Goal: Navigation & Orientation: Find specific page/section

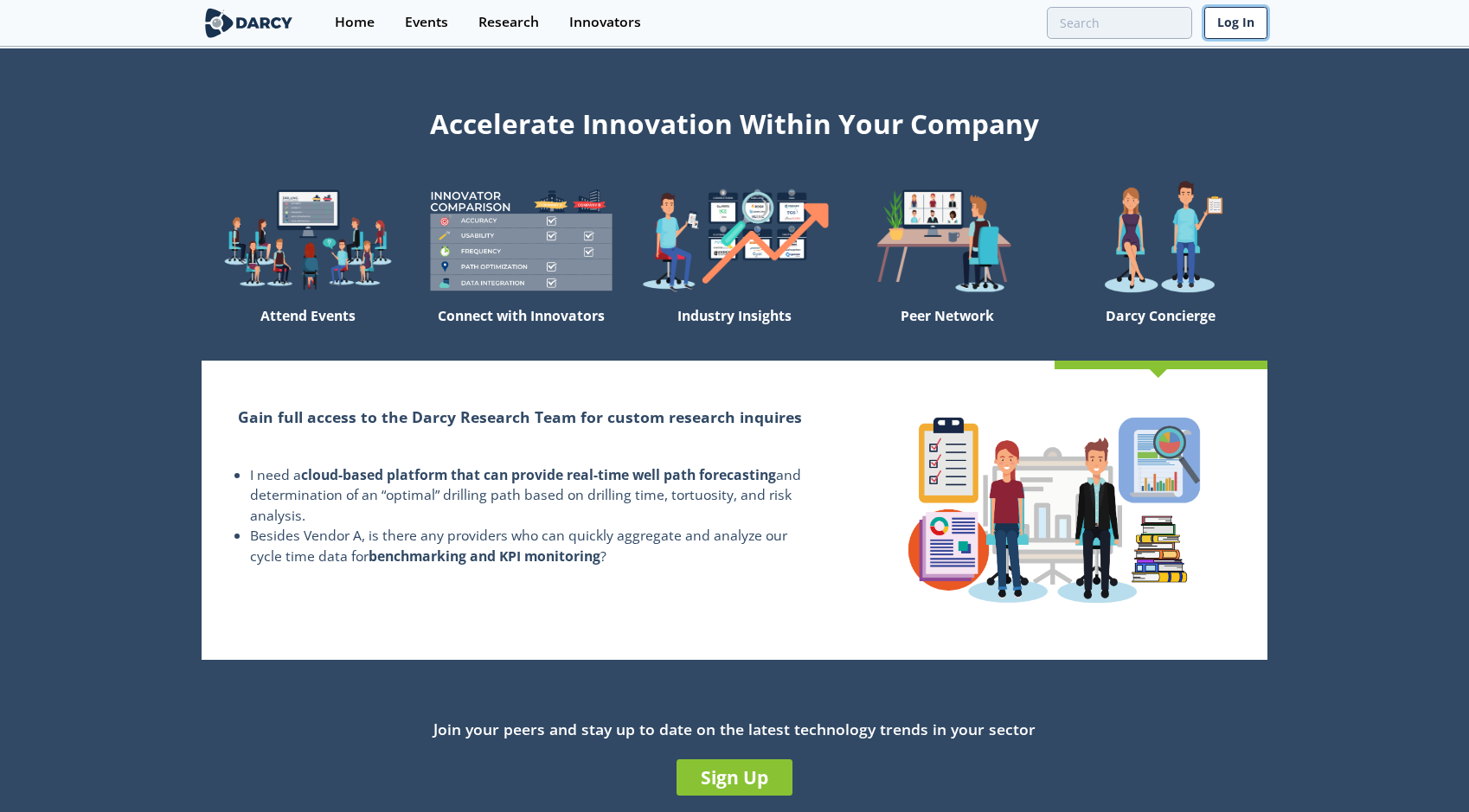
click at [1219, 27] on link "Log In" at bounding box center [1235, 23] width 63 height 32
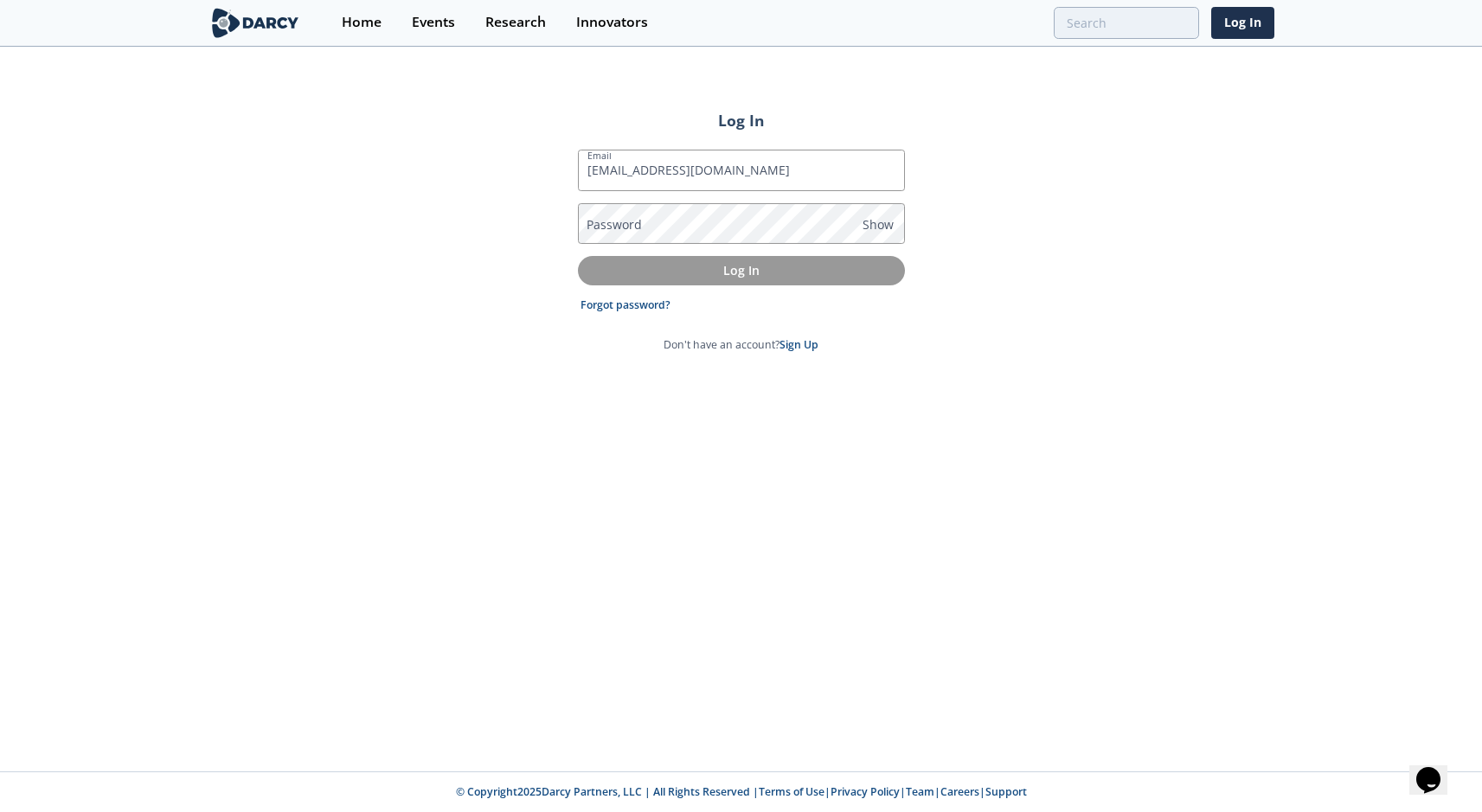
type input "alex@isleofcode.com"
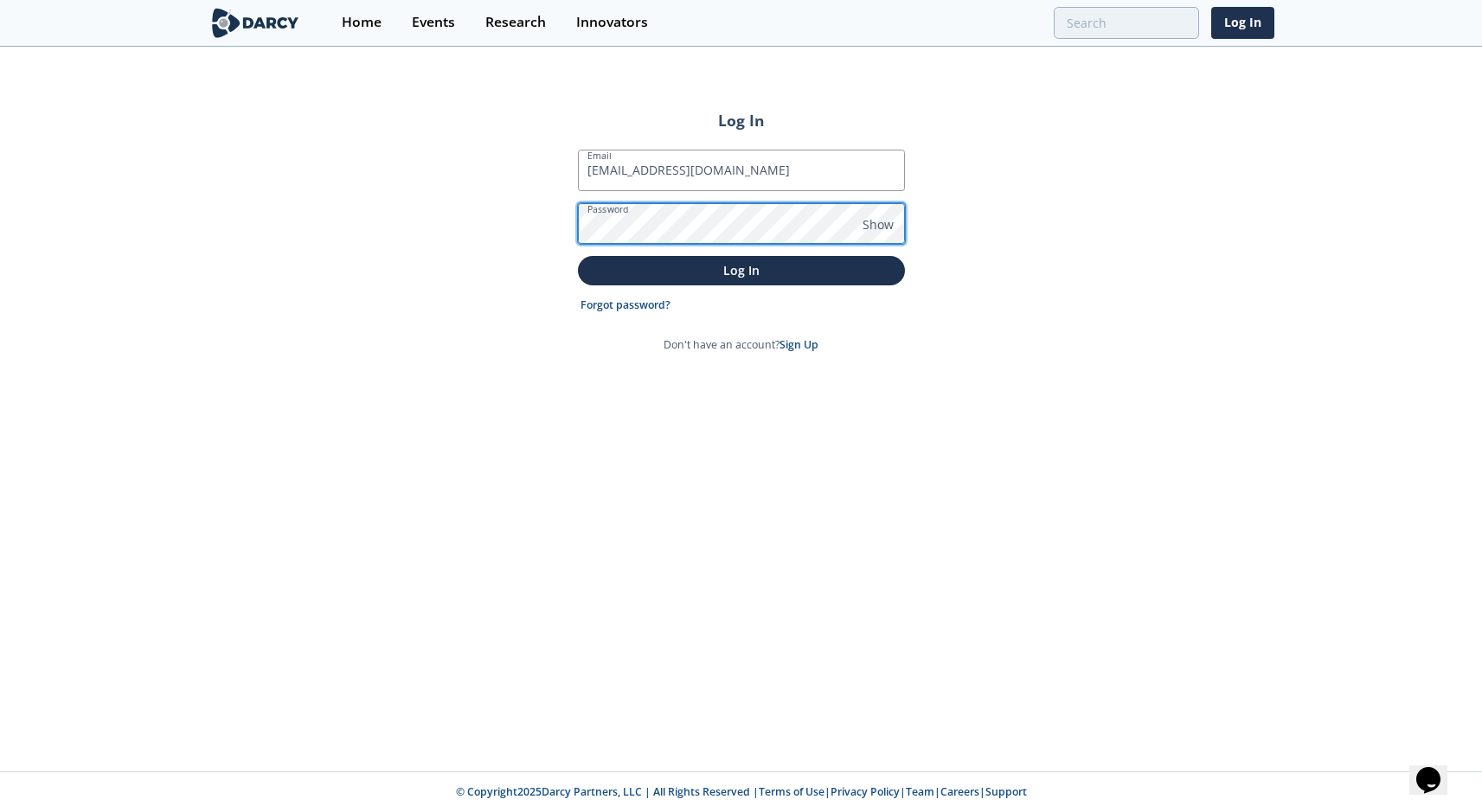
click at [578, 256] on button "Log In" at bounding box center [741, 270] width 327 height 28
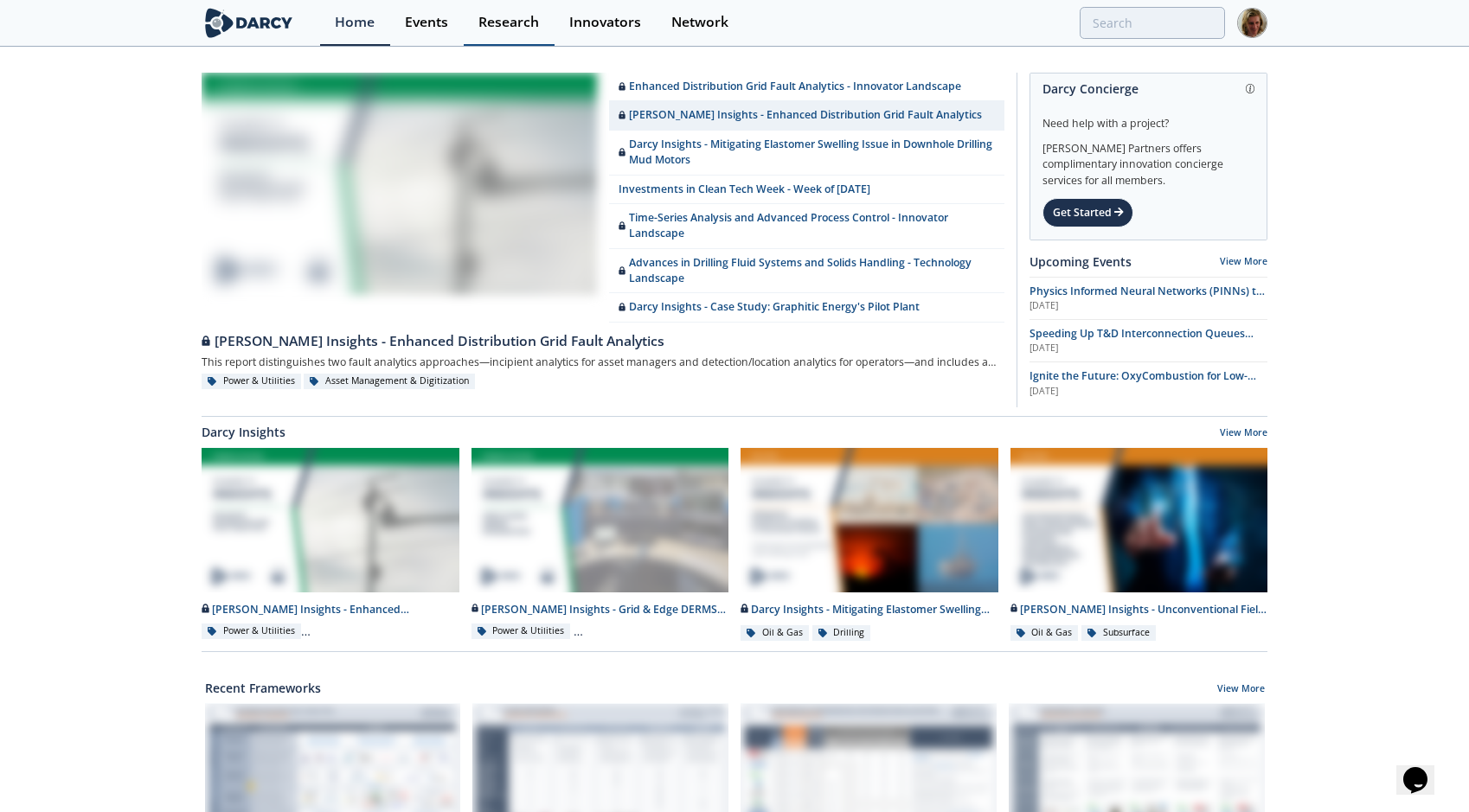
click at [477, 13] on link "Research" at bounding box center [509, 23] width 91 height 46
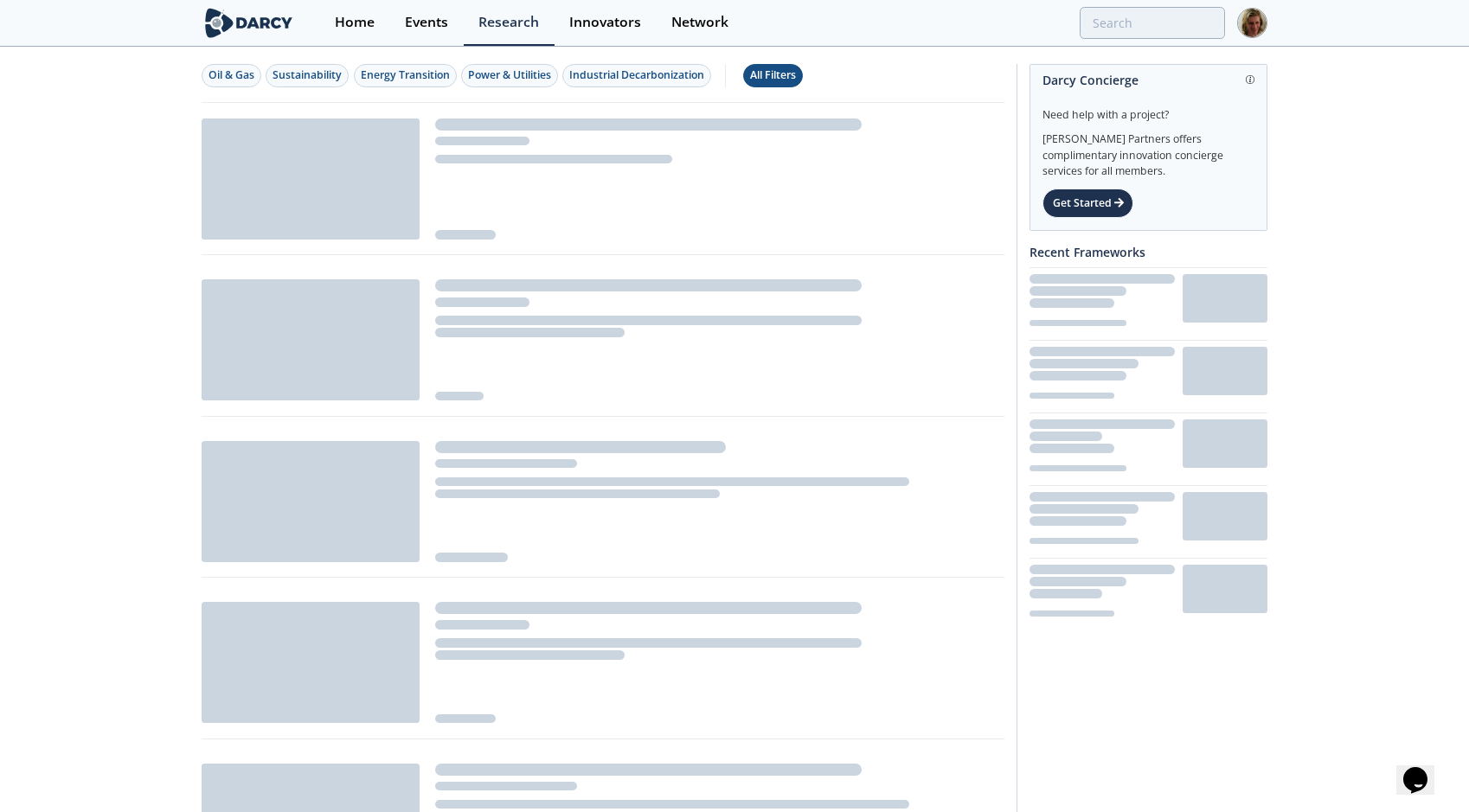
click at [753, 72] on button "All Filters" at bounding box center [773, 76] width 60 height 24
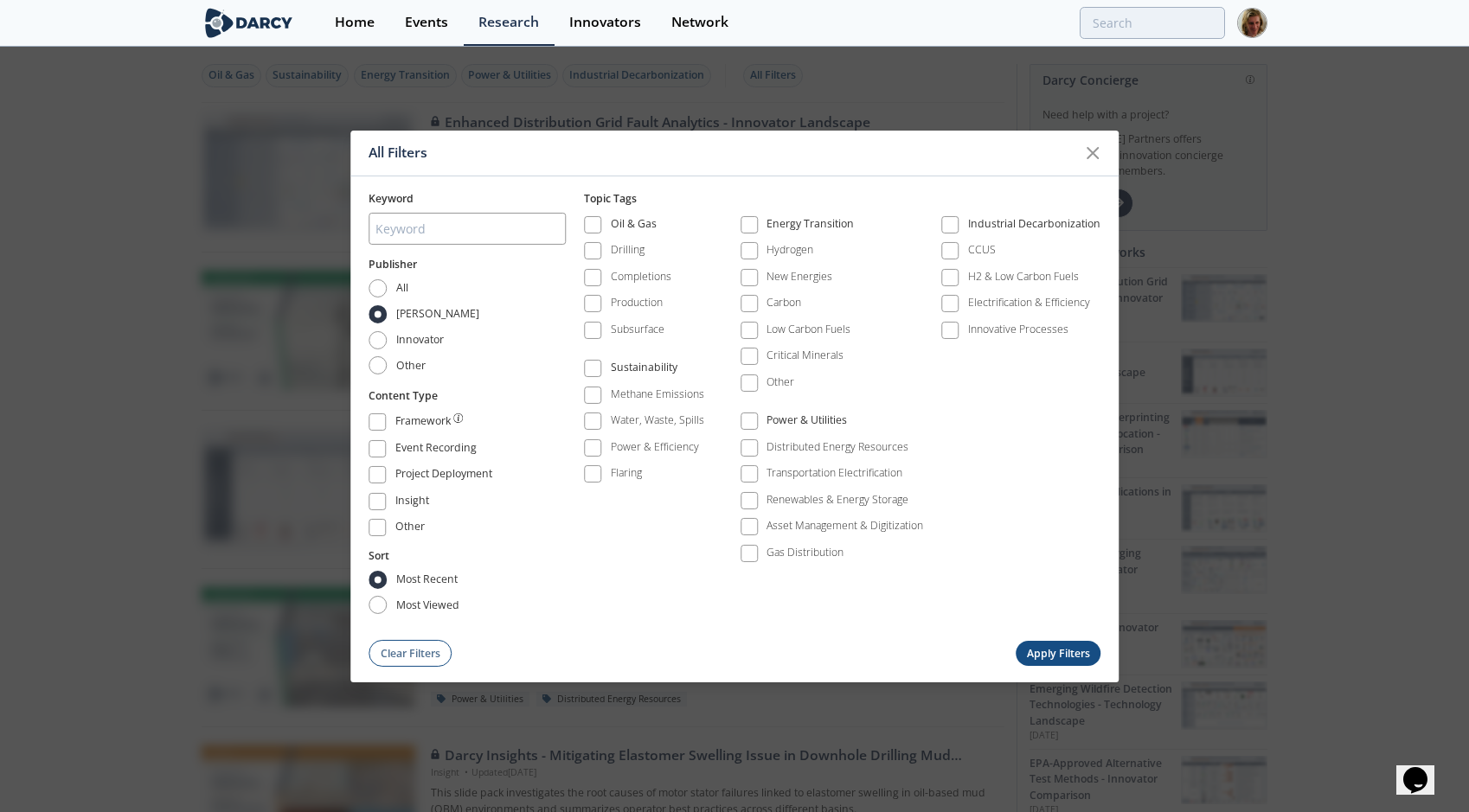
click at [1219, 96] on div "All Filters Keyword Publisher All Darcy Innovator Other Content Type Framework …" at bounding box center [734, 406] width 1469 height 812
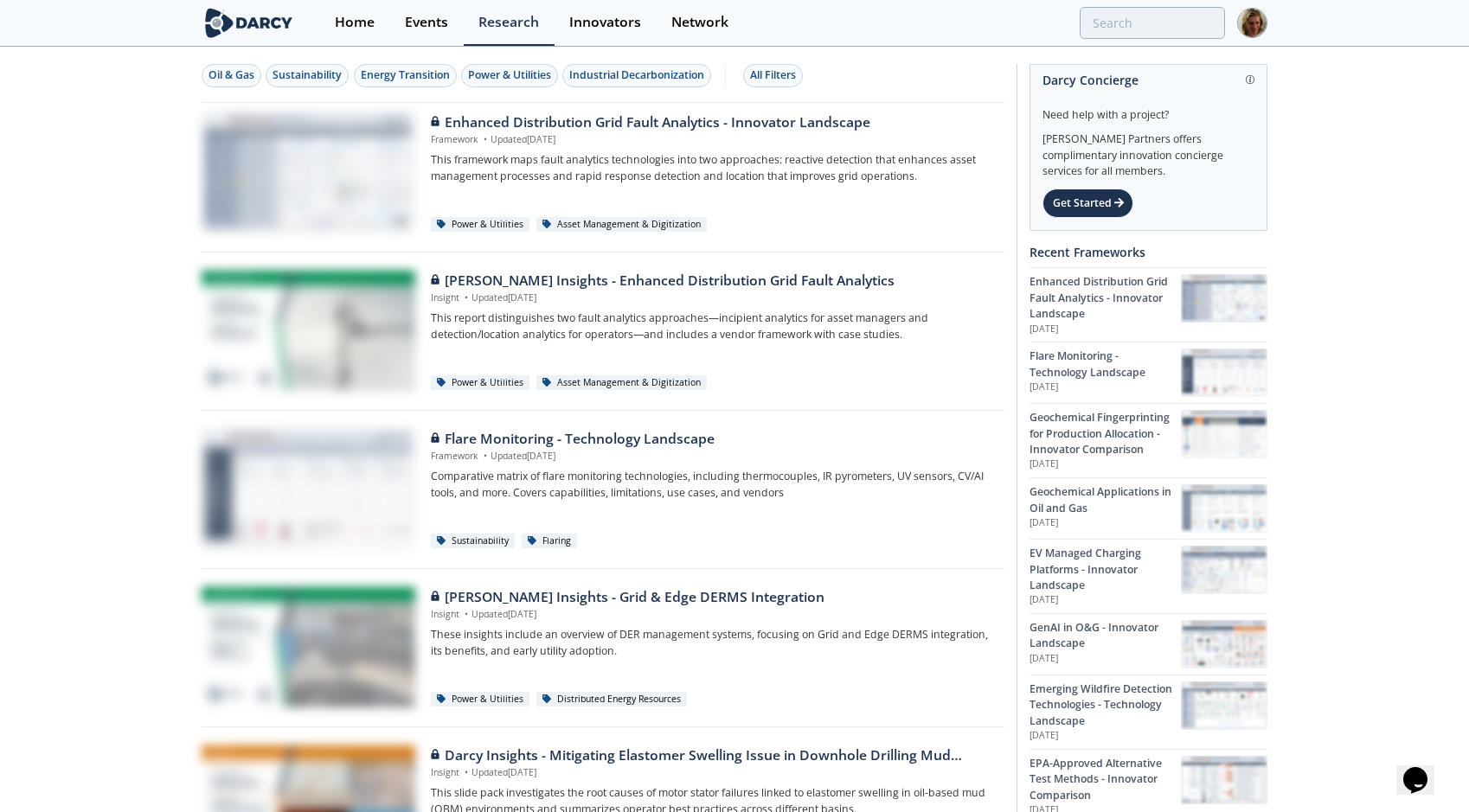
click at [1263, 16] on img at bounding box center [1252, 23] width 30 height 30
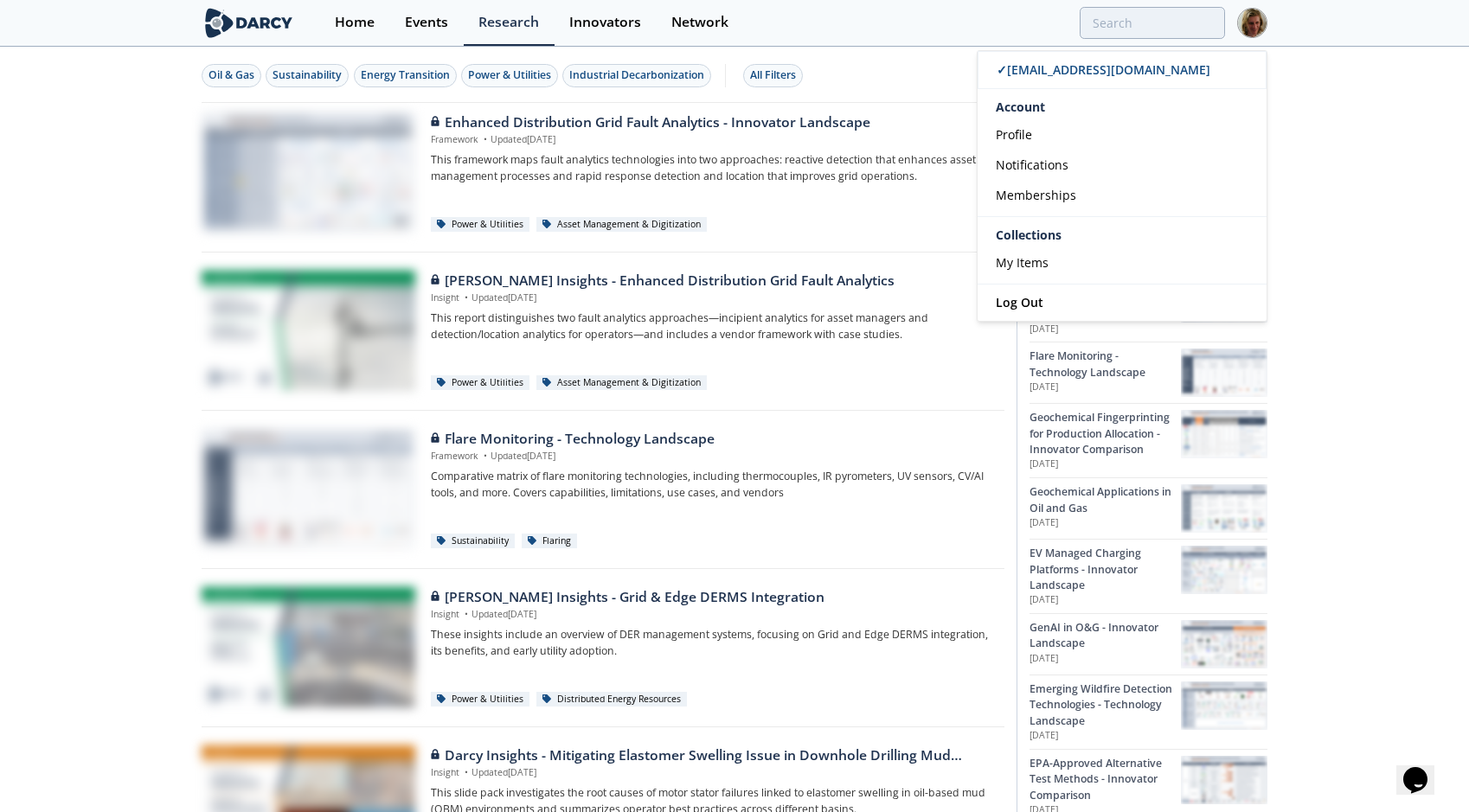
click at [1244, 22] on img at bounding box center [1252, 23] width 30 height 30
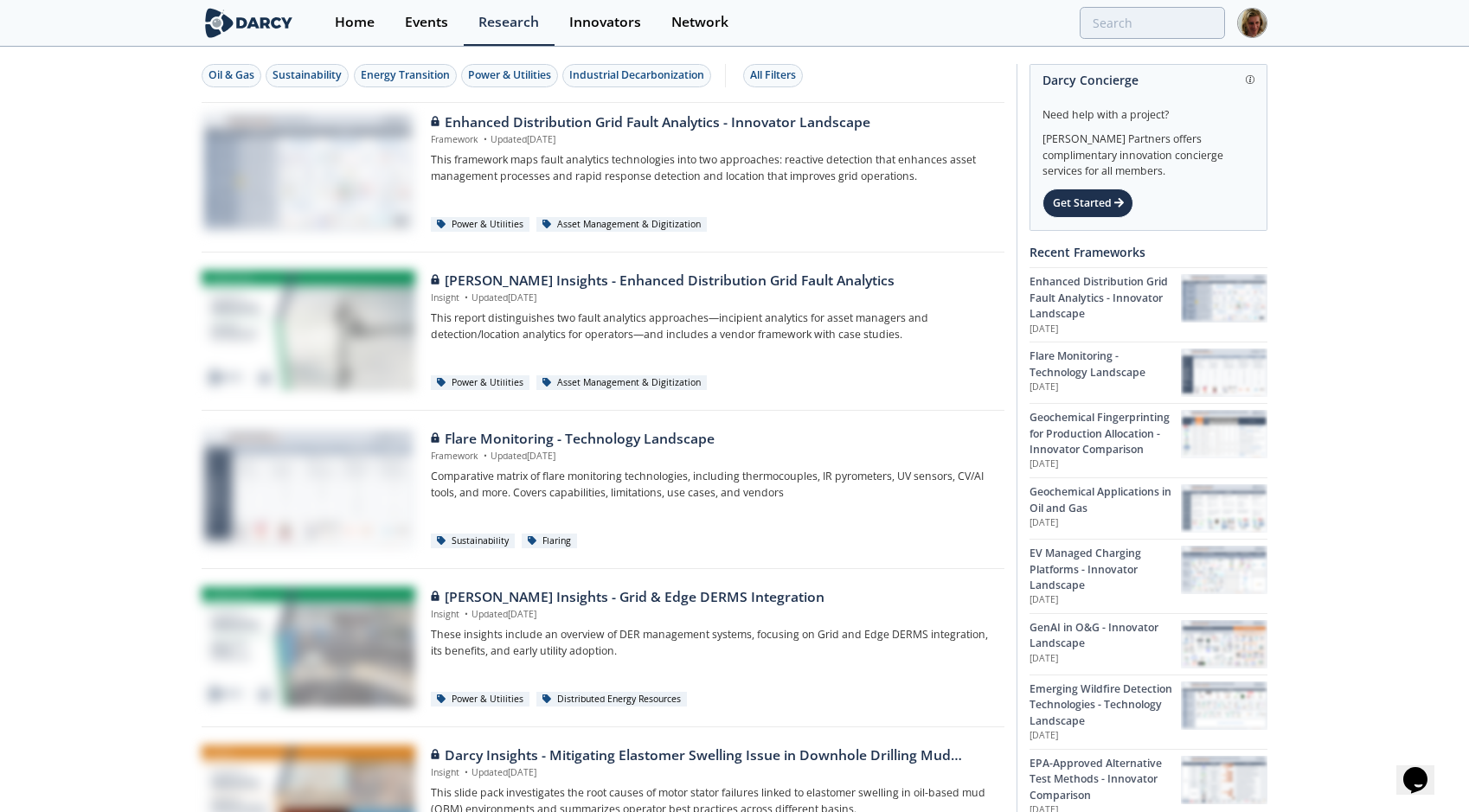
click at [1249, 32] on img at bounding box center [1252, 23] width 30 height 30
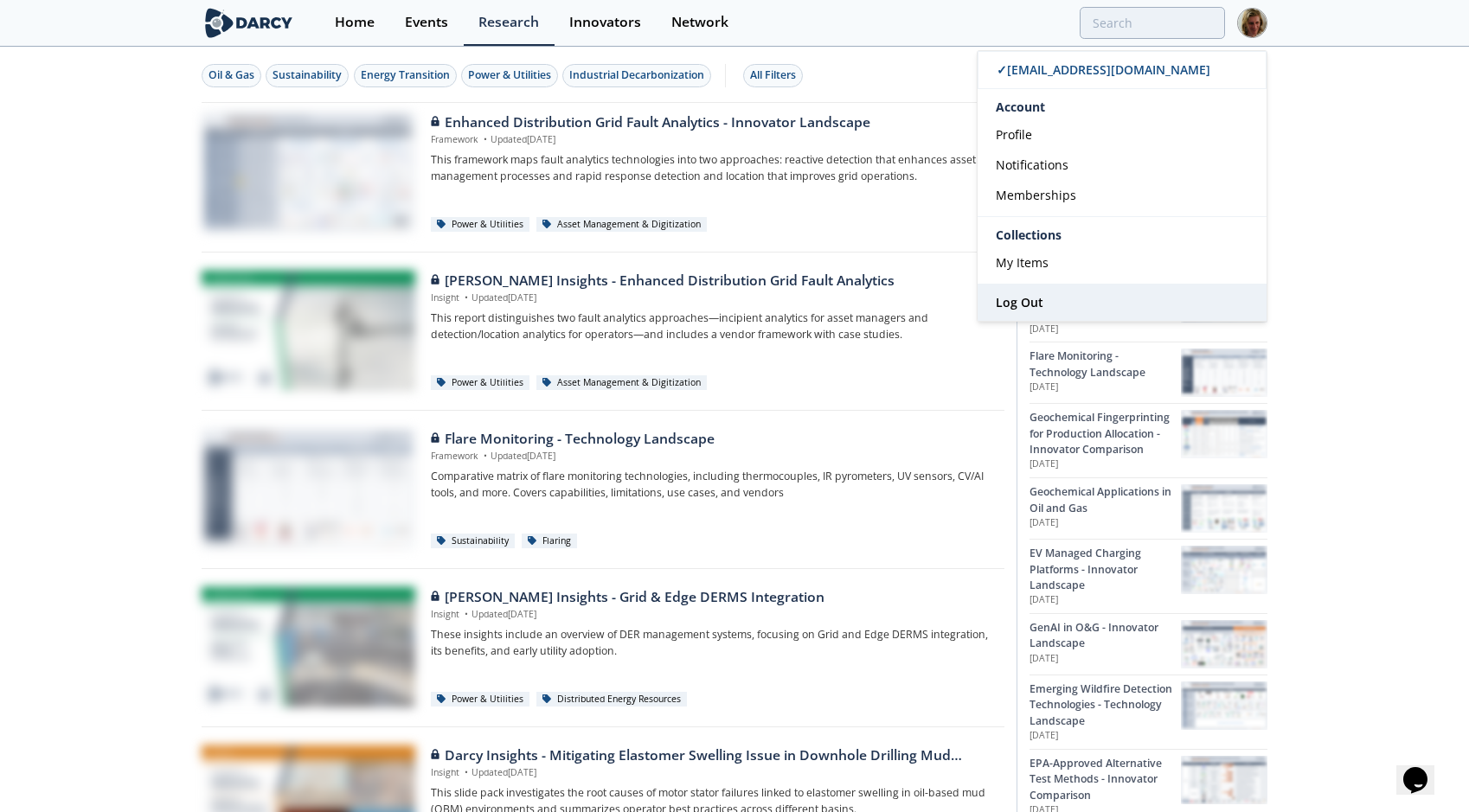
click at [1014, 306] on span "Log Out" at bounding box center [1019, 302] width 47 height 17
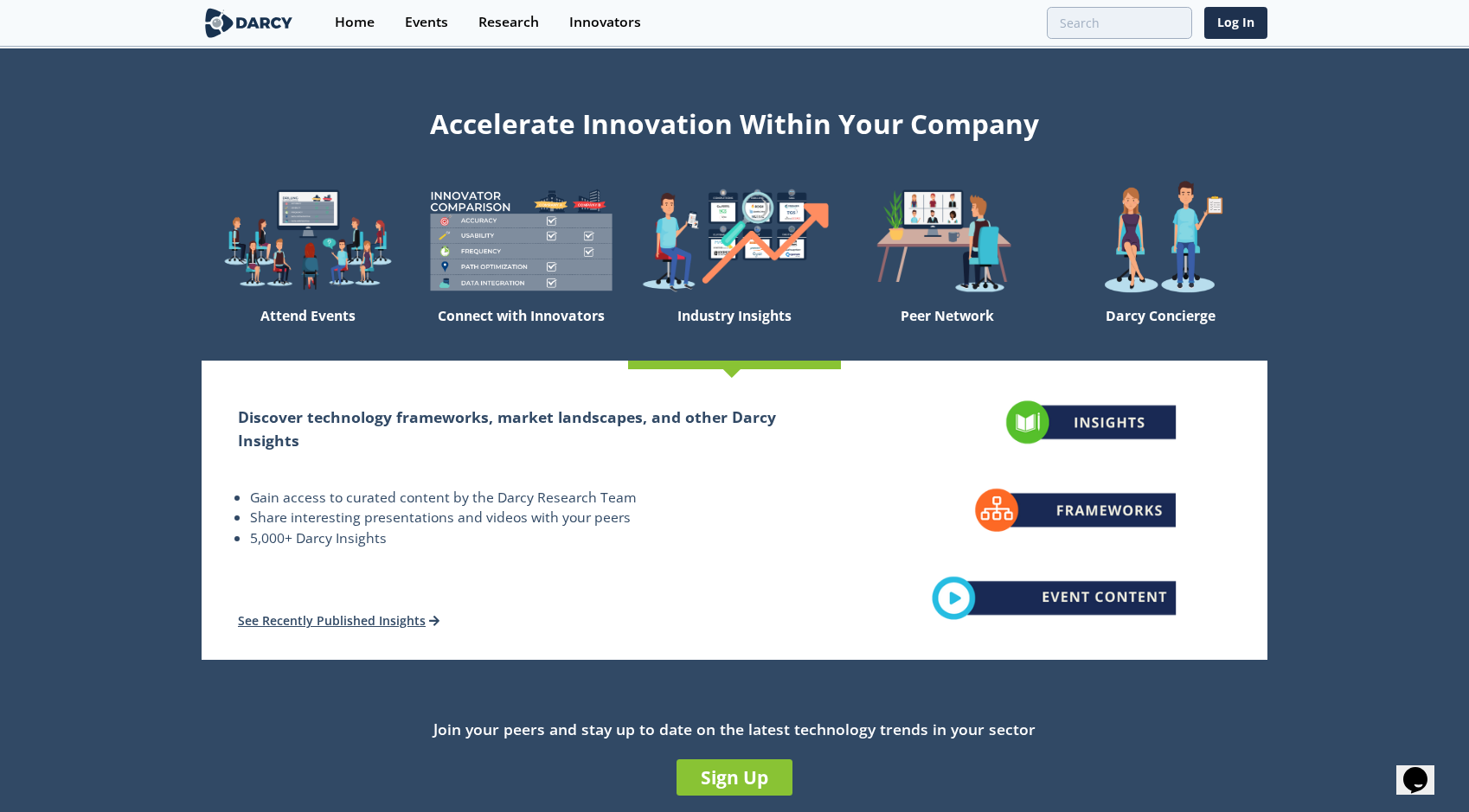
click at [1268, 19] on section "Home Events Research Innovators Log In" at bounding box center [734, 24] width 1469 height 47
click at [1234, 21] on link "Log In" at bounding box center [1235, 23] width 63 height 32
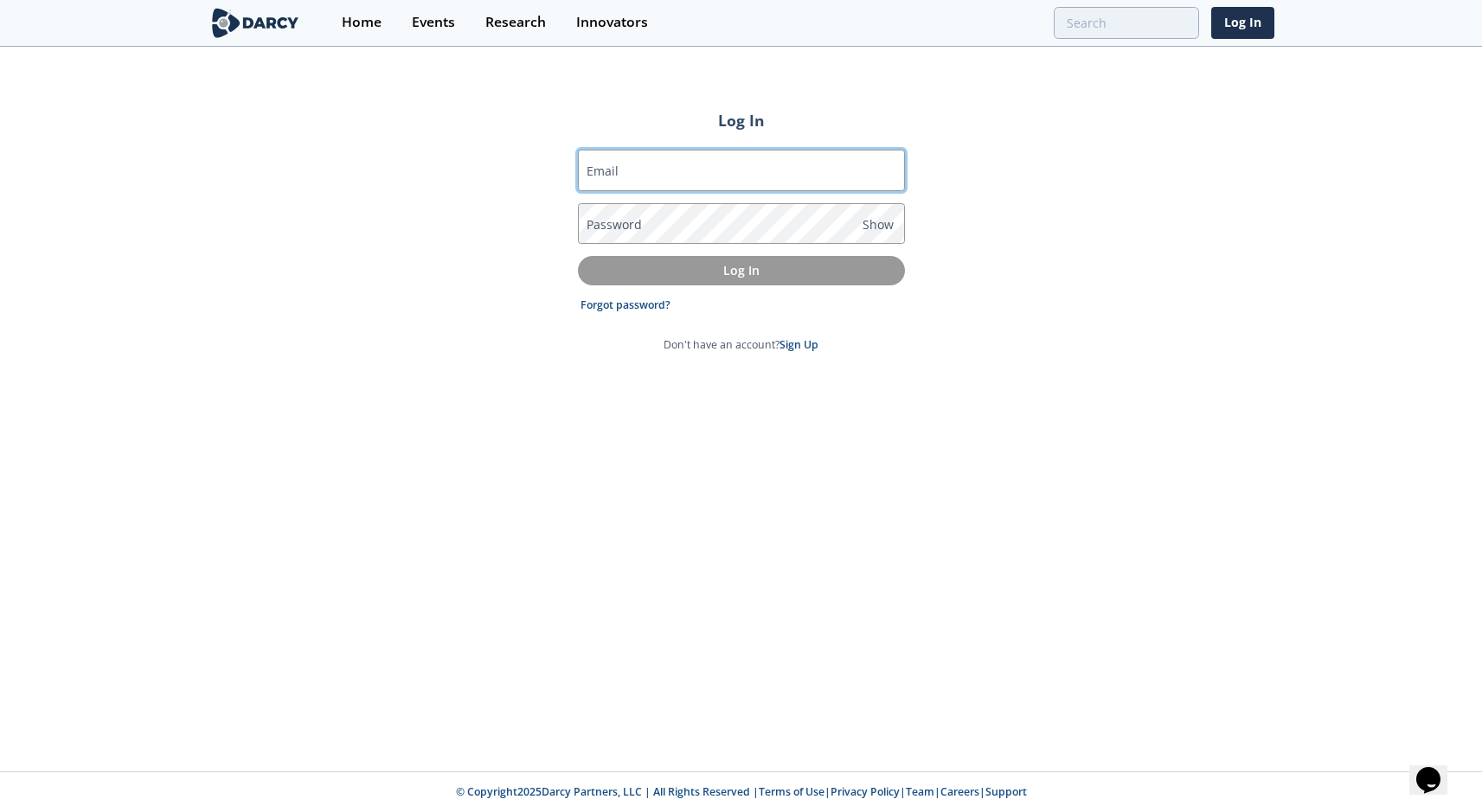
click at [721, 187] on input "Email" at bounding box center [741, 170] width 327 height 41
type input "[PERSON_NAME][EMAIL_ADDRESS][DOMAIN_NAME]"
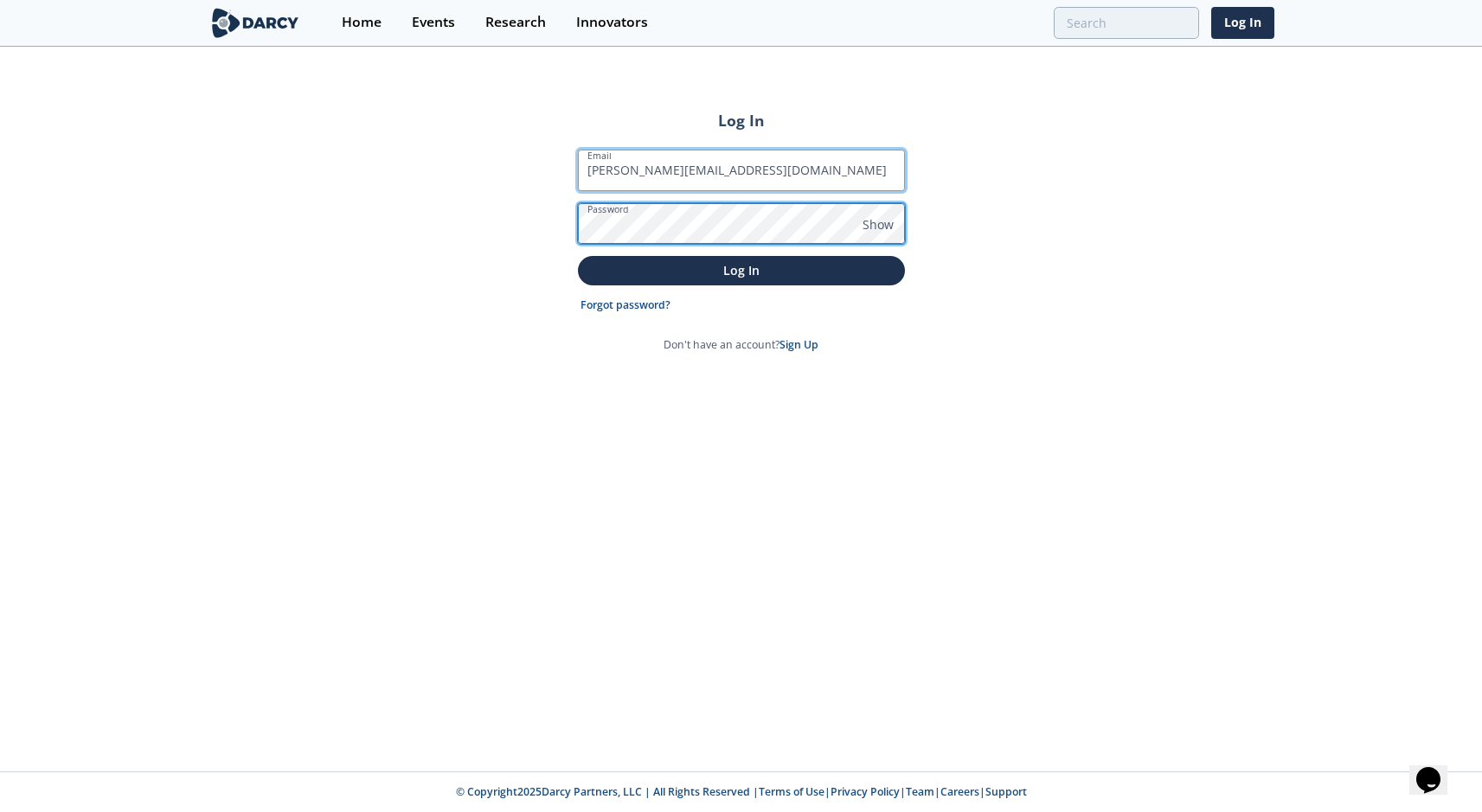
click at [578, 256] on button "Log In" at bounding box center [741, 270] width 327 height 28
